Goal: Task Accomplishment & Management: Manage account settings

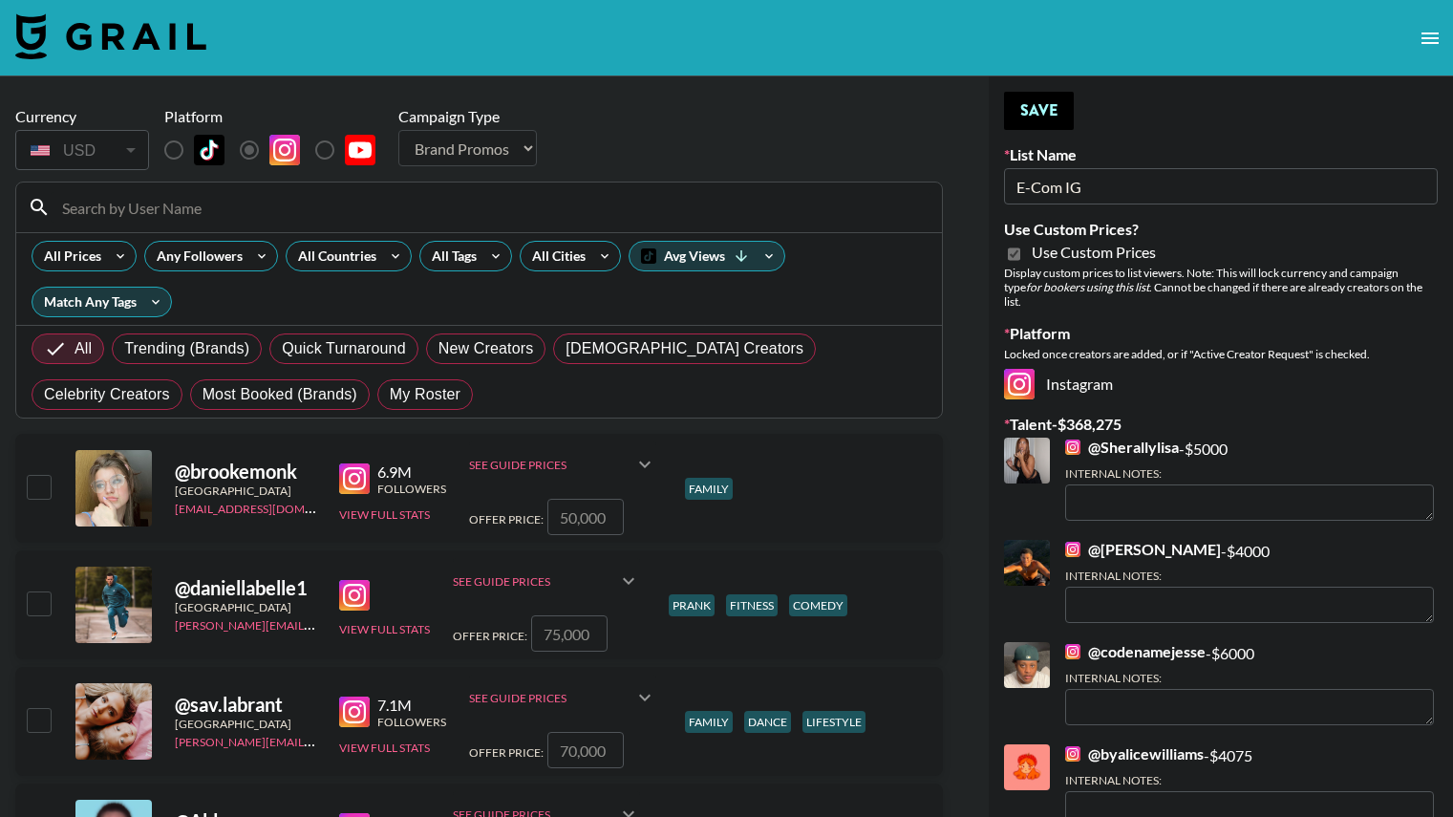
select select "Brand"
click at [390, 389] on span "My Roster" at bounding box center [425, 394] width 71 height 23
click at [390, 395] on input "My Roster" at bounding box center [390, 395] width 0 height 0
radio input "true"
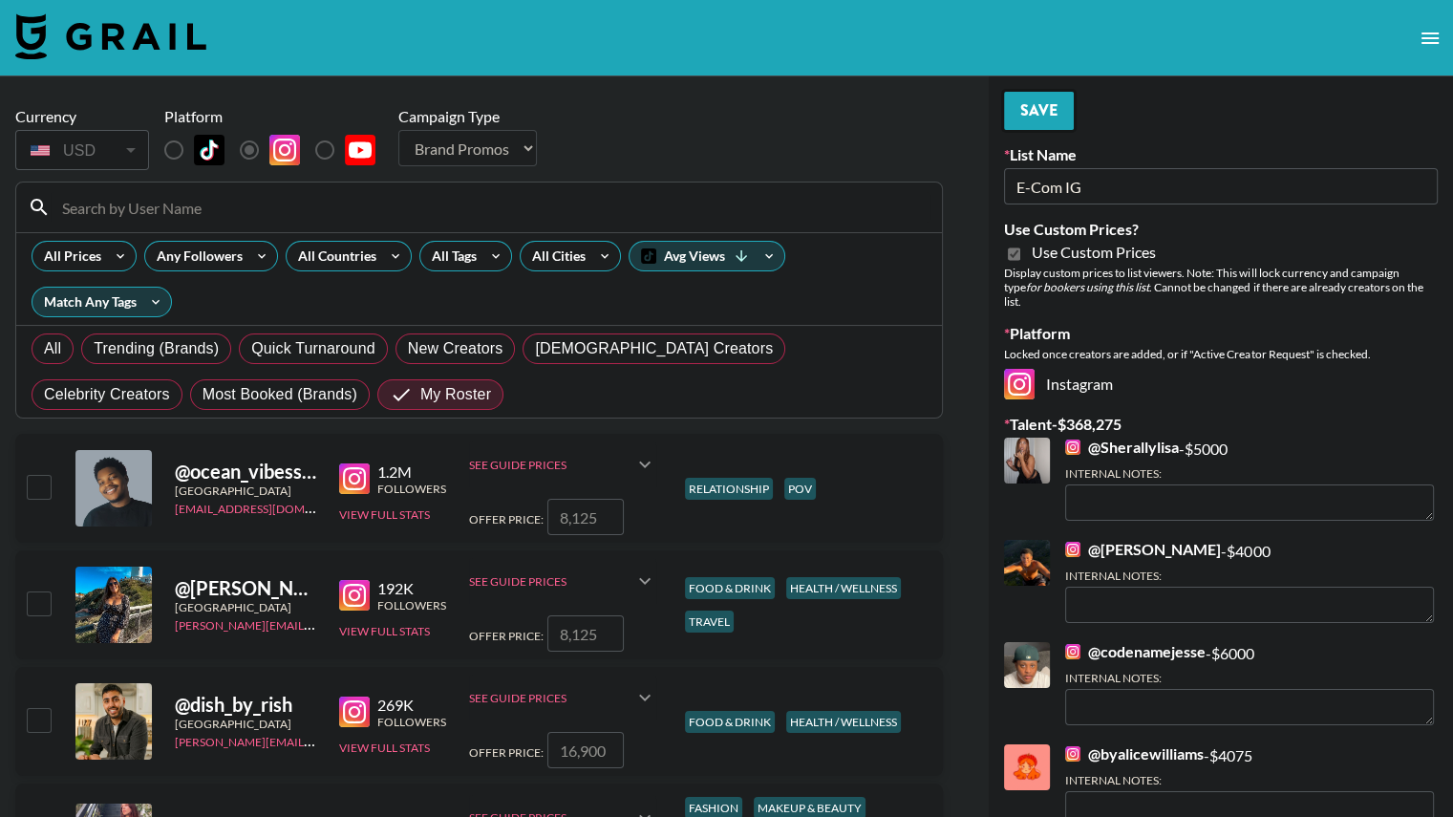
click at [1055, 105] on button "Save" at bounding box center [1039, 111] width 70 height 38
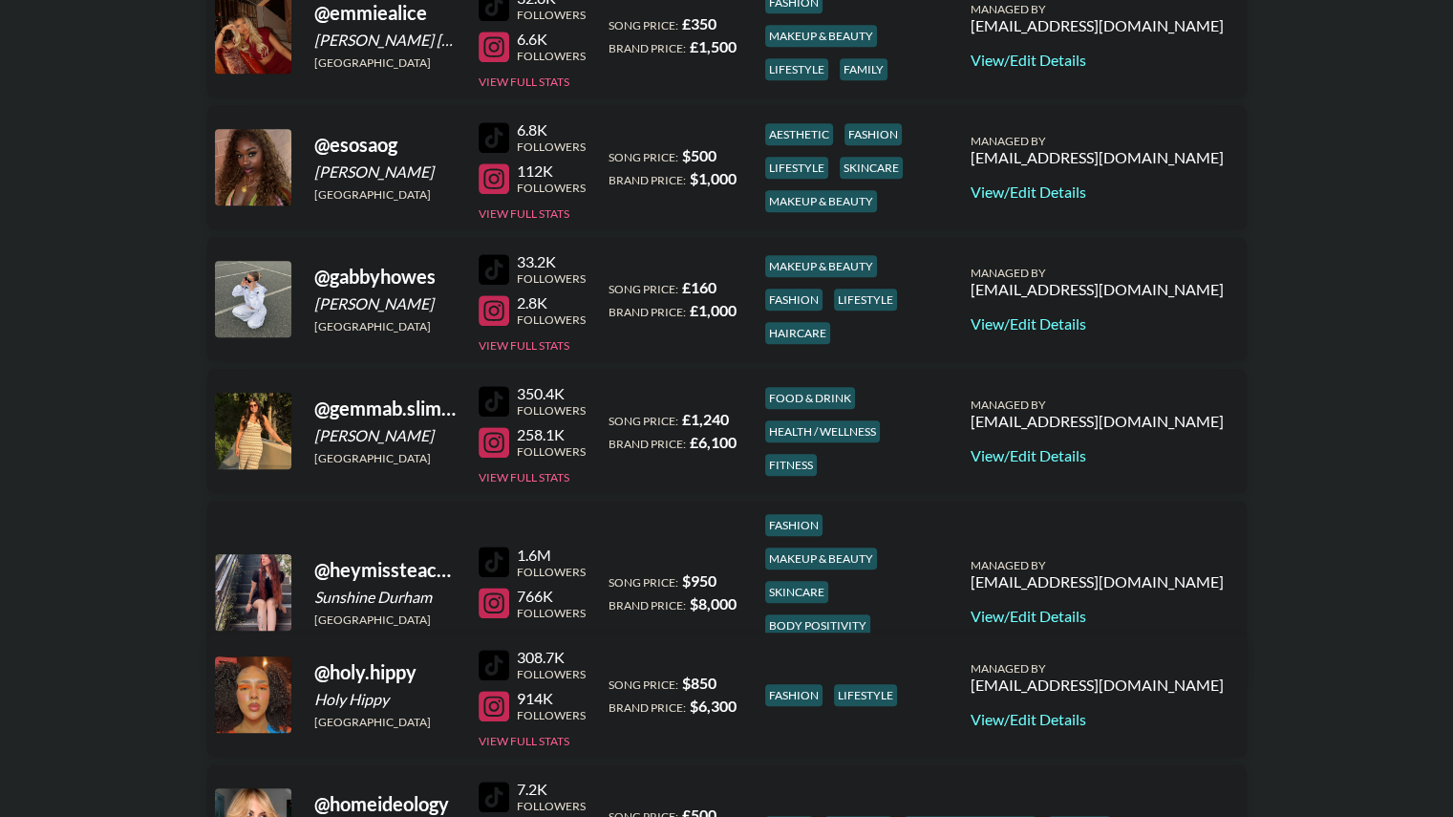
scroll to position [1490, 0]
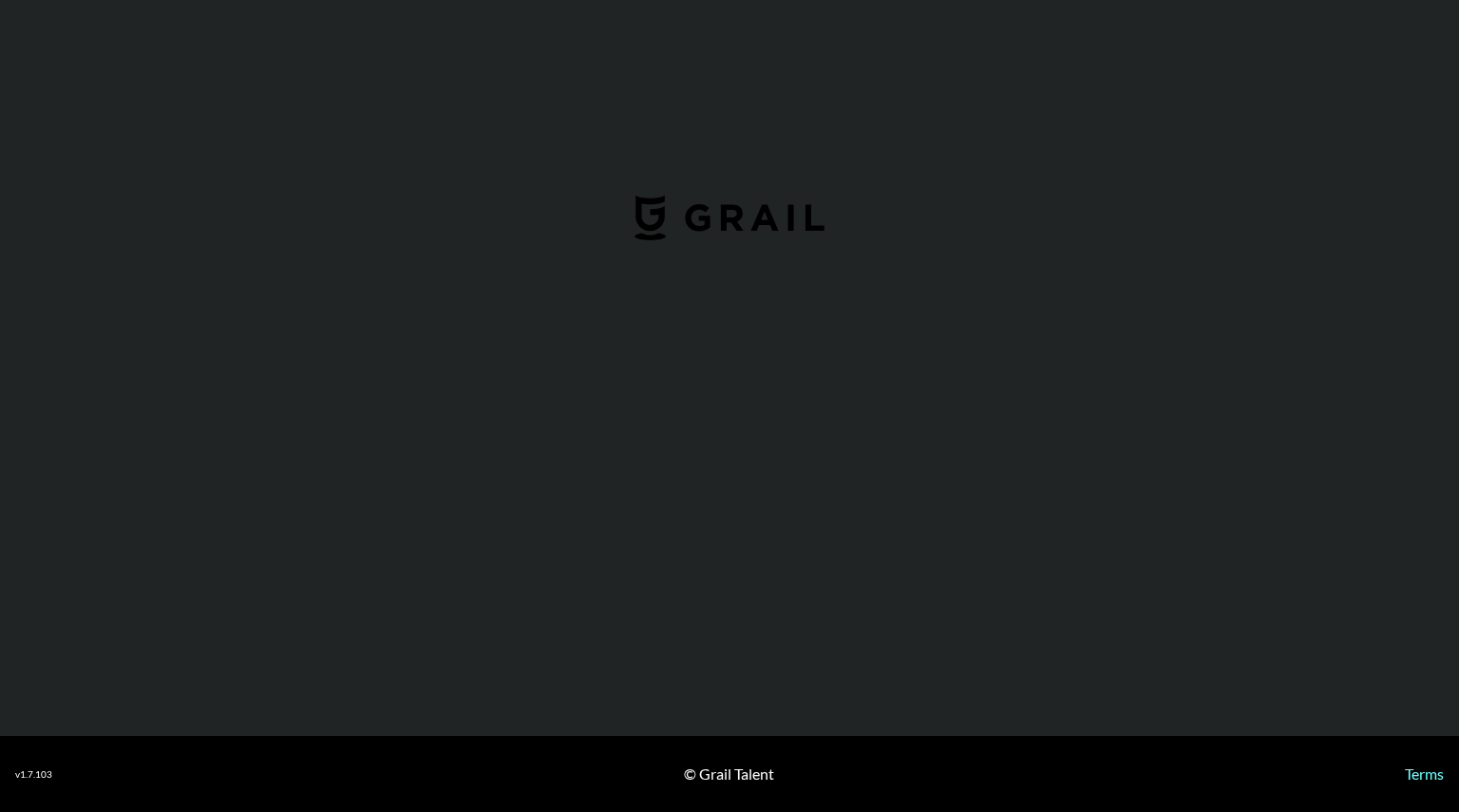
select select "USD"
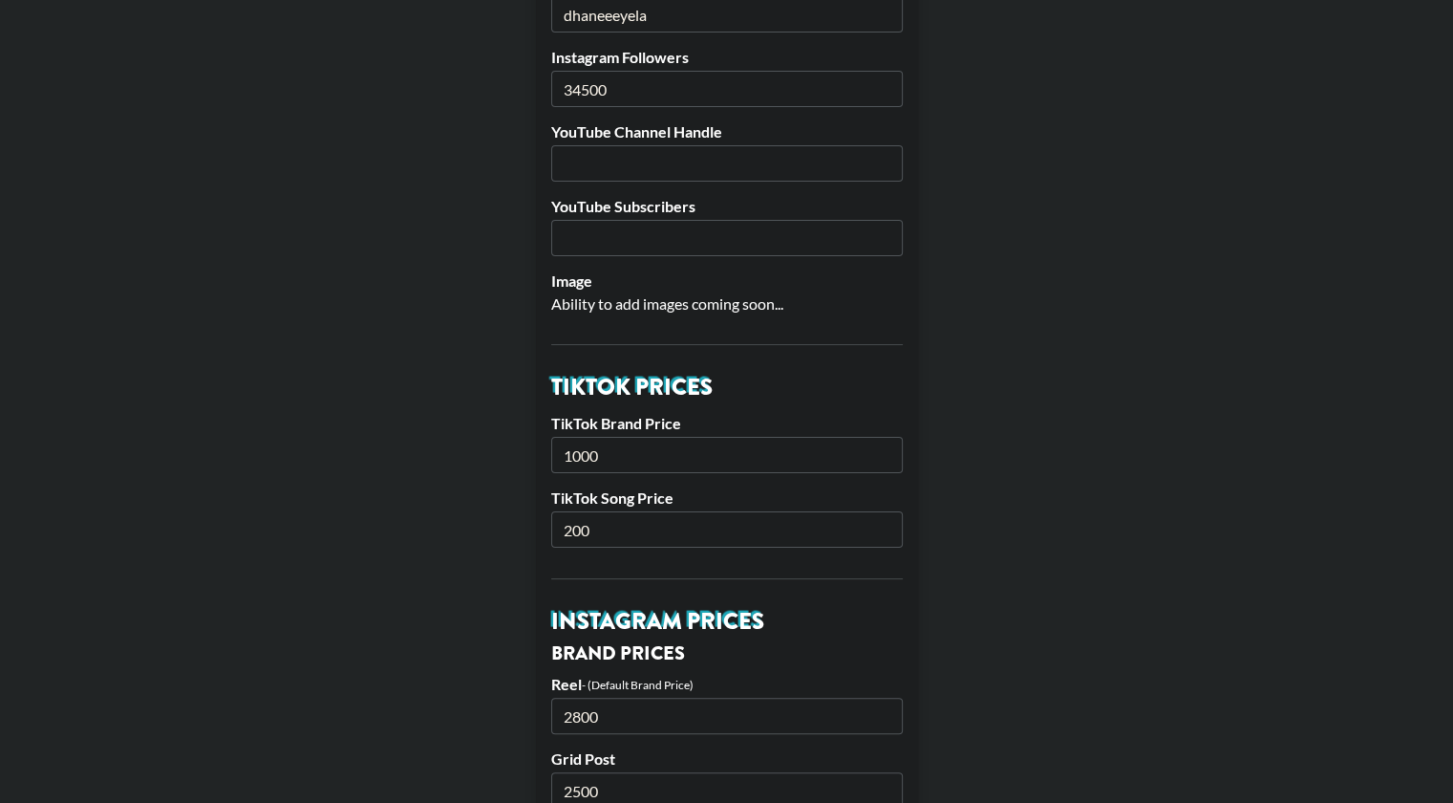
scroll to position [340, 0]
